Goal: Find contact information: Find contact information

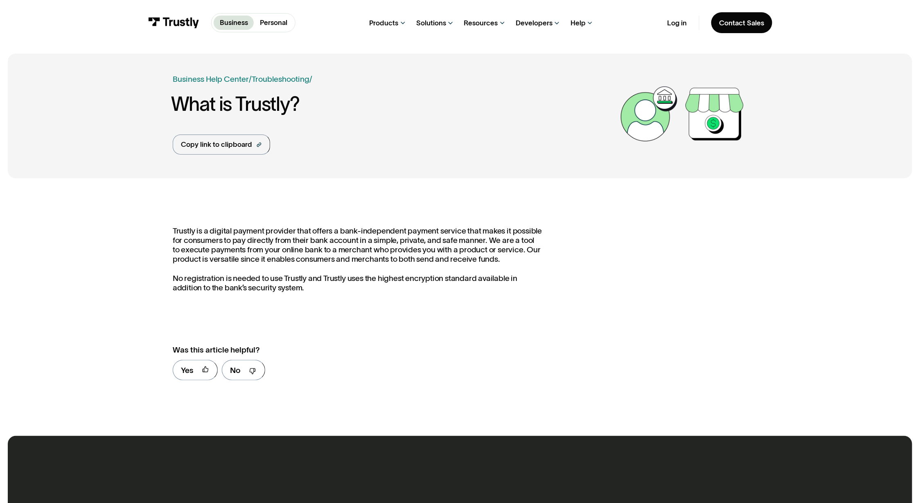
click at [675, 27] on div "Log in Contact Sales" at bounding box center [720, 22] width 105 height 21
click at [276, 19] on p "Personal" at bounding box center [273, 23] width 27 height 10
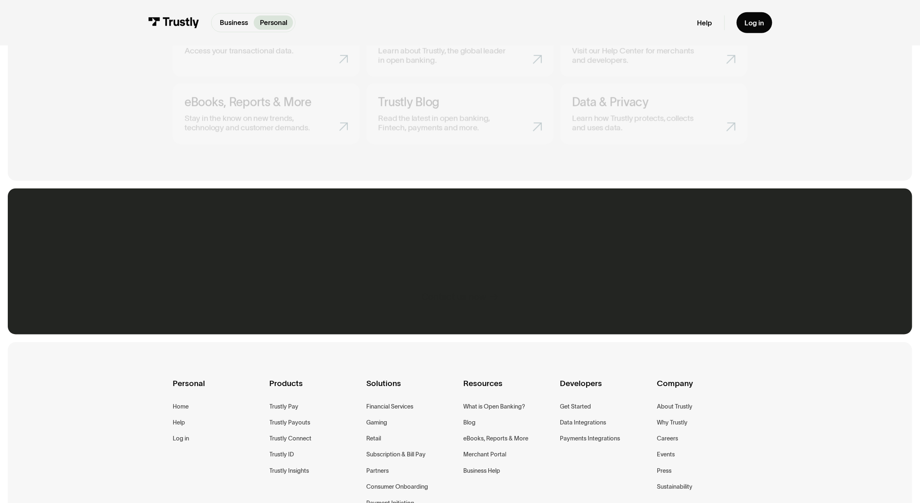
scroll to position [646, 0]
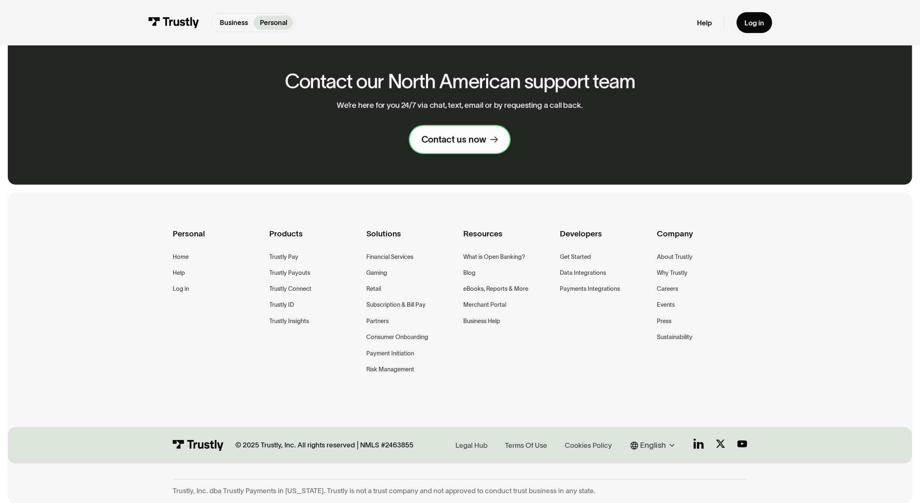
click at [451, 134] on div "Contact us now" at bounding box center [454, 139] width 65 height 11
